Goal: Contribute content: Add original content to the website for others to see

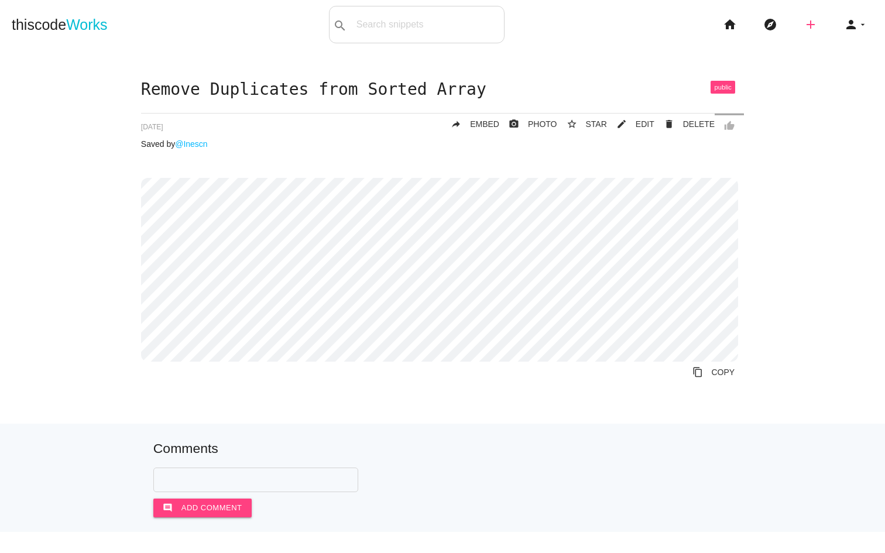
click at [803, 21] on icon "add" at bounding box center [810, 24] width 14 height 37
click at [833, 16] on link "code Snippet" at bounding box center [836, 20] width 82 height 29
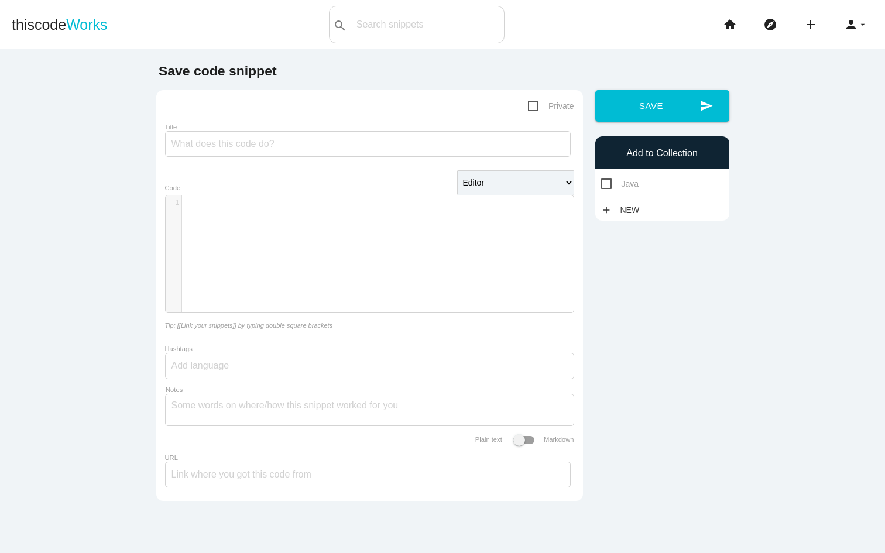
scroll to position [4, 0]
click at [226, 214] on div "​ x 1 ​" at bounding box center [378, 262] width 425 height 135
type textarea "class Solution"
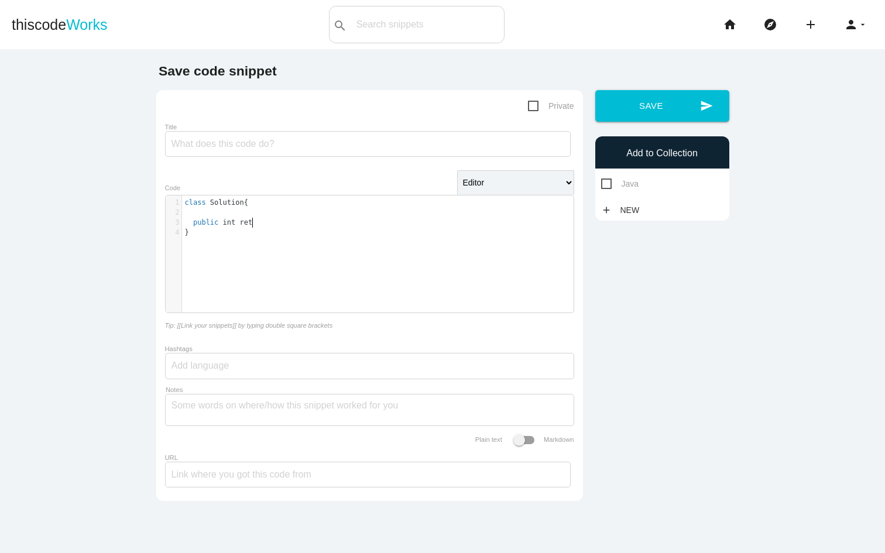
type textarea "public int retru"
type textarea "maxProfit"
type textarea "int"
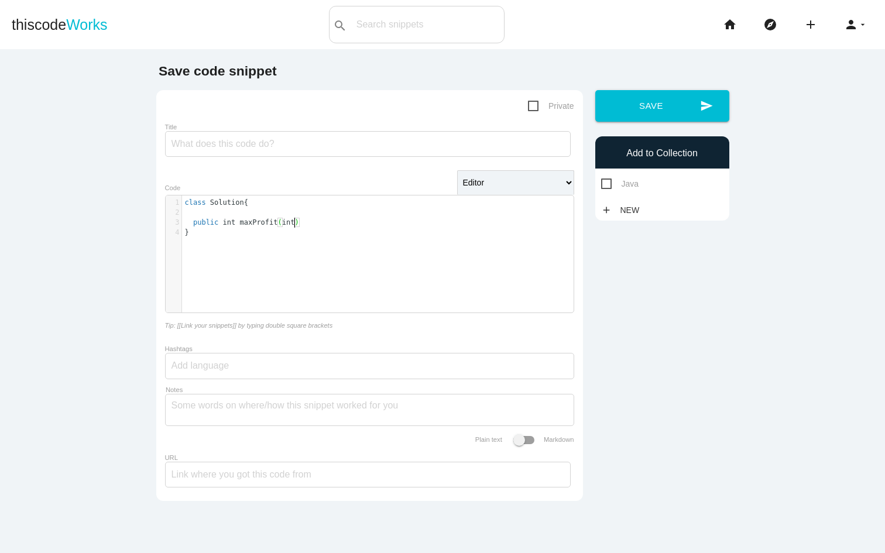
scroll to position [4, 9]
type textarea "prices"
type textarea "int maxProfit = 0;"
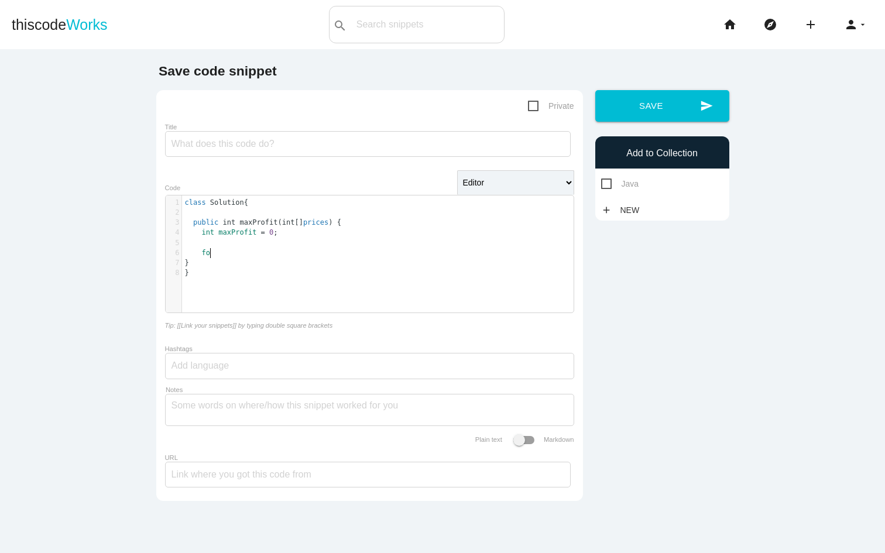
type textarea "for"
type textarea "i"
type textarea "int i = 1; i < prices.lentgh."
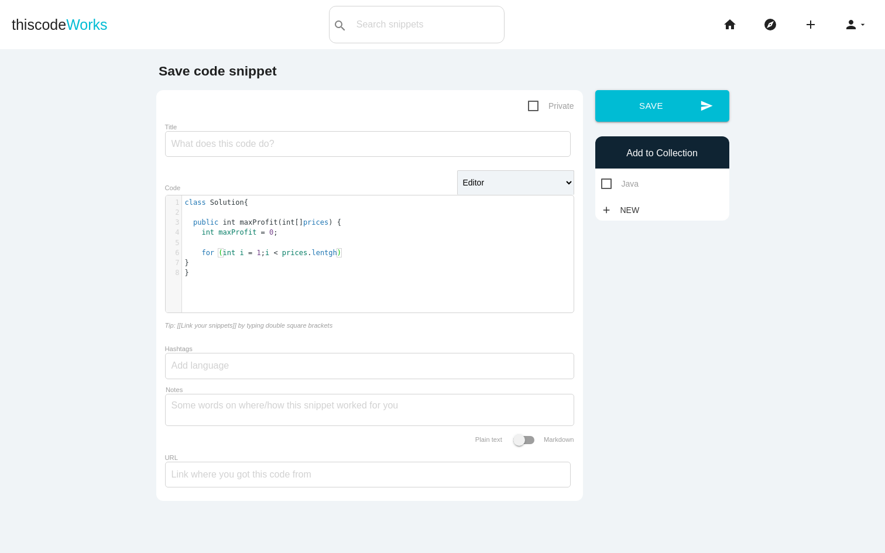
scroll to position [4, 83]
type textarea "; i++"
type textarea "if"
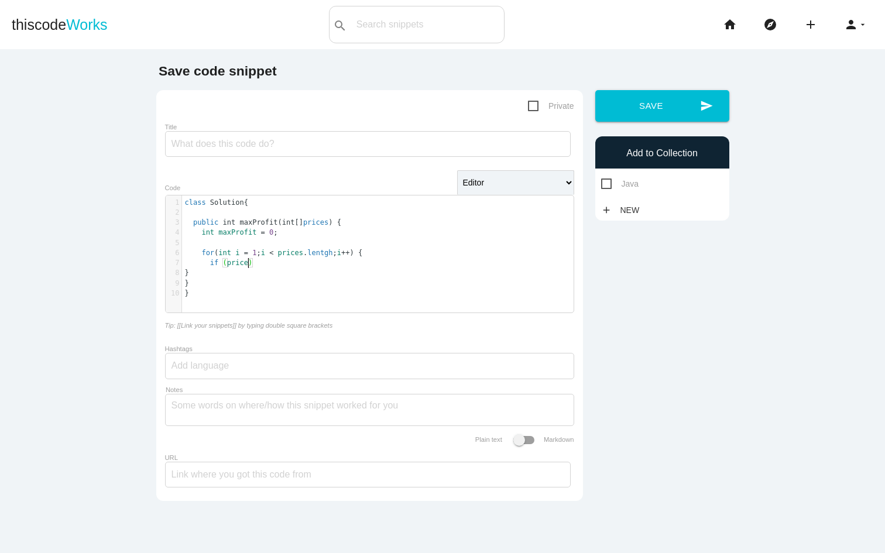
type textarea "prices"
type textarea "i"
type textarea "> prices"
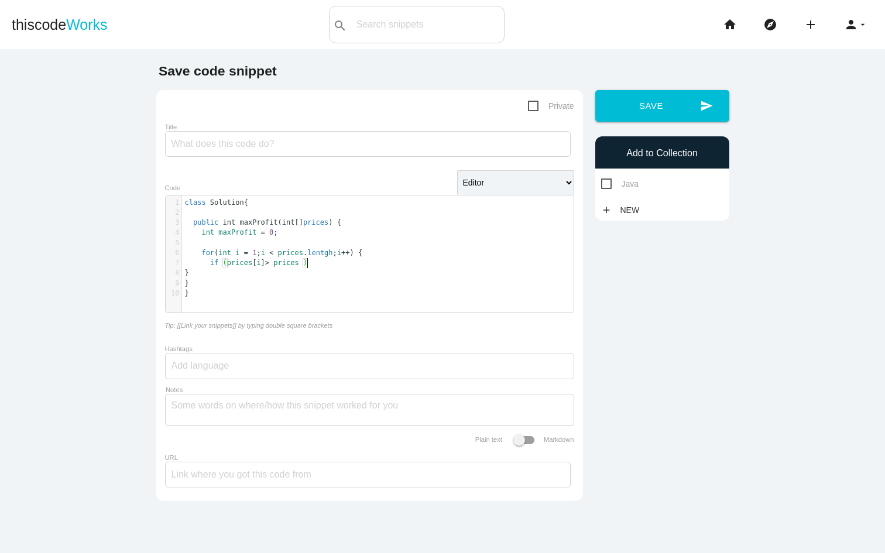
scroll to position [4, 30]
type textarea "i -1"
type textarea "maxProfit ="
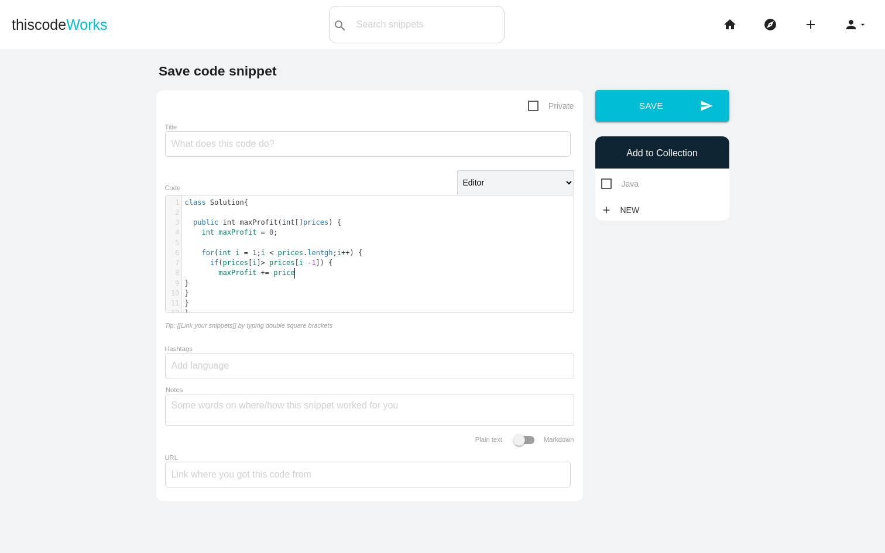
type textarea "+= prices"
type textarea "prices[i] > prices[i -1]"
drag, startPoint x: 221, startPoint y: 261, endPoint x: 325, endPoint y: 262, distance: 104.2
click at [314, 274] on pre "maxProfit += prices" at bounding box center [382, 273] width 400 height 10
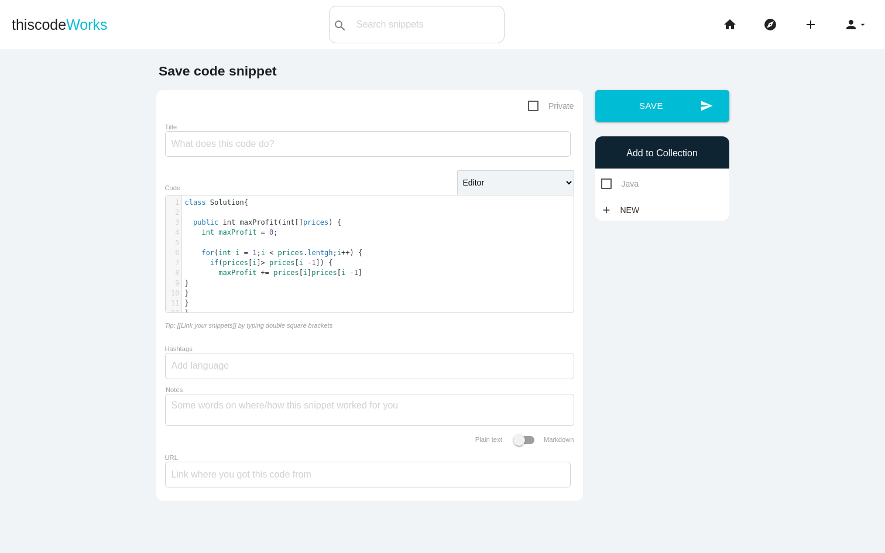
type textarea "-"
type textarea ";"
click at [273, 276] on span "prices" at bounding box center [285, 273] width 25 height 8
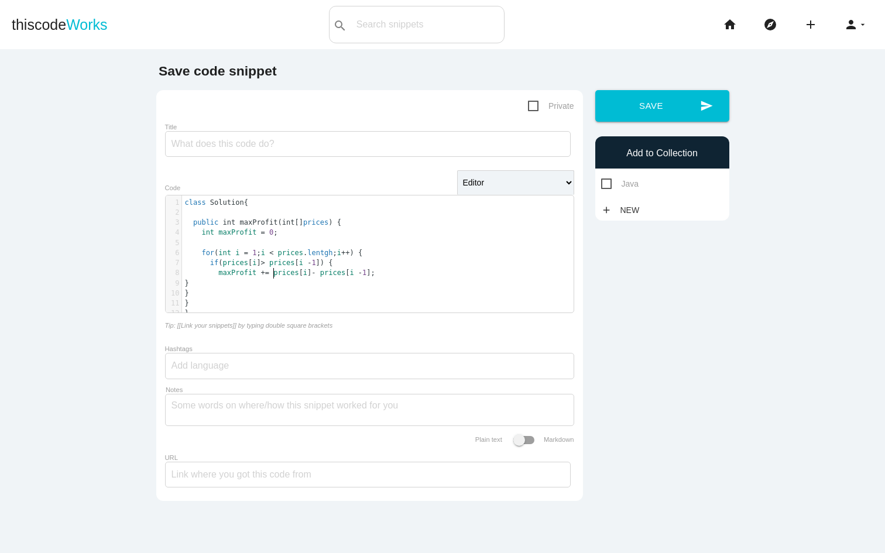
type textarea "("
type textarea ")"
type textarea "return maxProfit;"
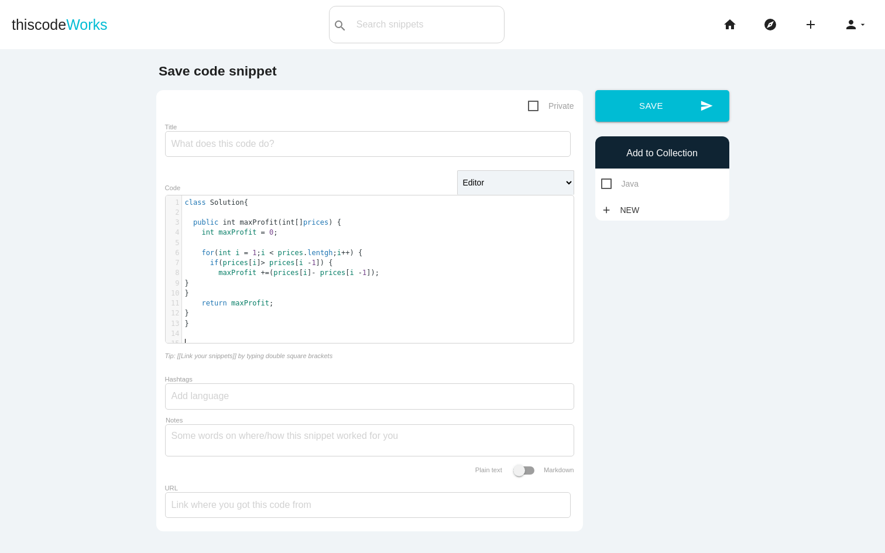
type textarea "v"
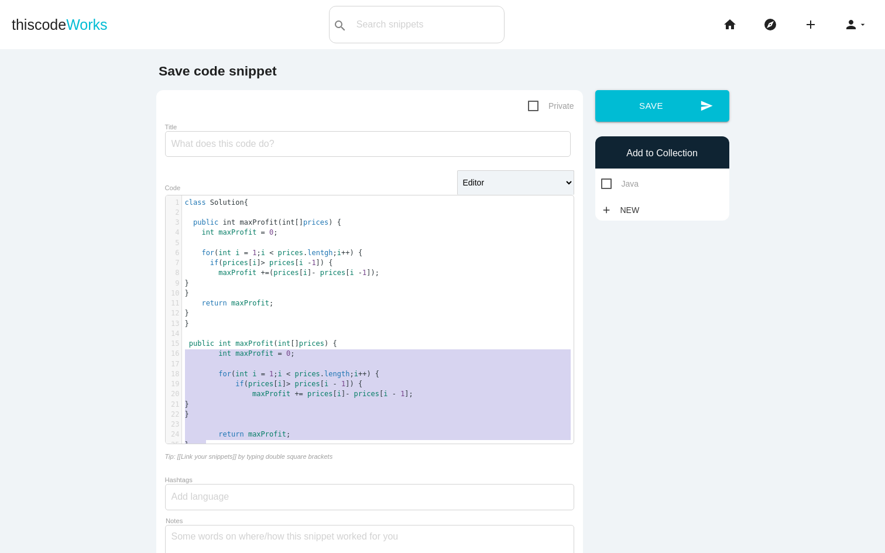
type textarea "public int maxProfit(int[] prices) { int maxProfit = 0; for (int i = 1; i < pri…"
drag, startPoint x: 222, startPoint y: 447, endPoint x: 170, endPoint y: 342, distance: 117.2
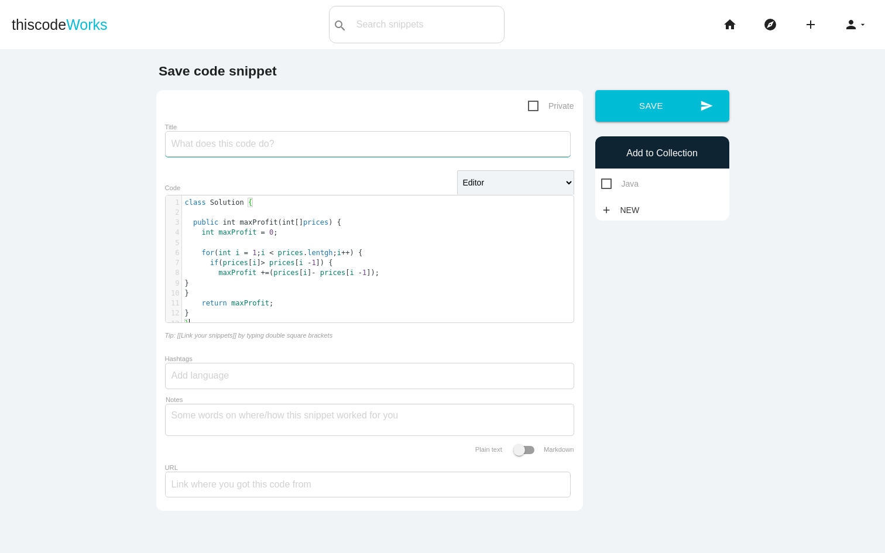
click at [279, 149] on input "Title" at bounding box center [368, 144] width 406 height 26
paste input "Best Time to Buy and Sell Stock II"
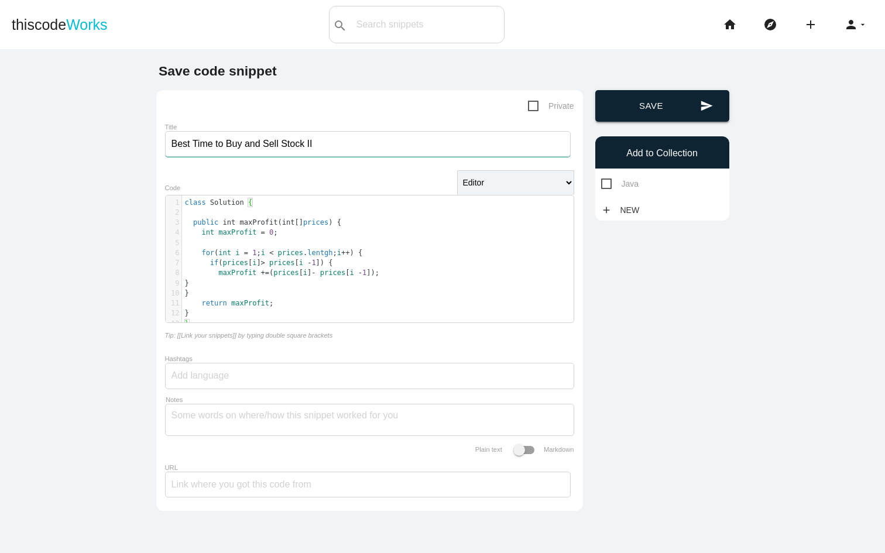
type input "Best Time to Buy and Sell Stock II"
click at [667, 116] on button "send Save" at bounding box center [662, 106] width 134 height 32
